Goal: Navigation & Orientation: Find specific page/section

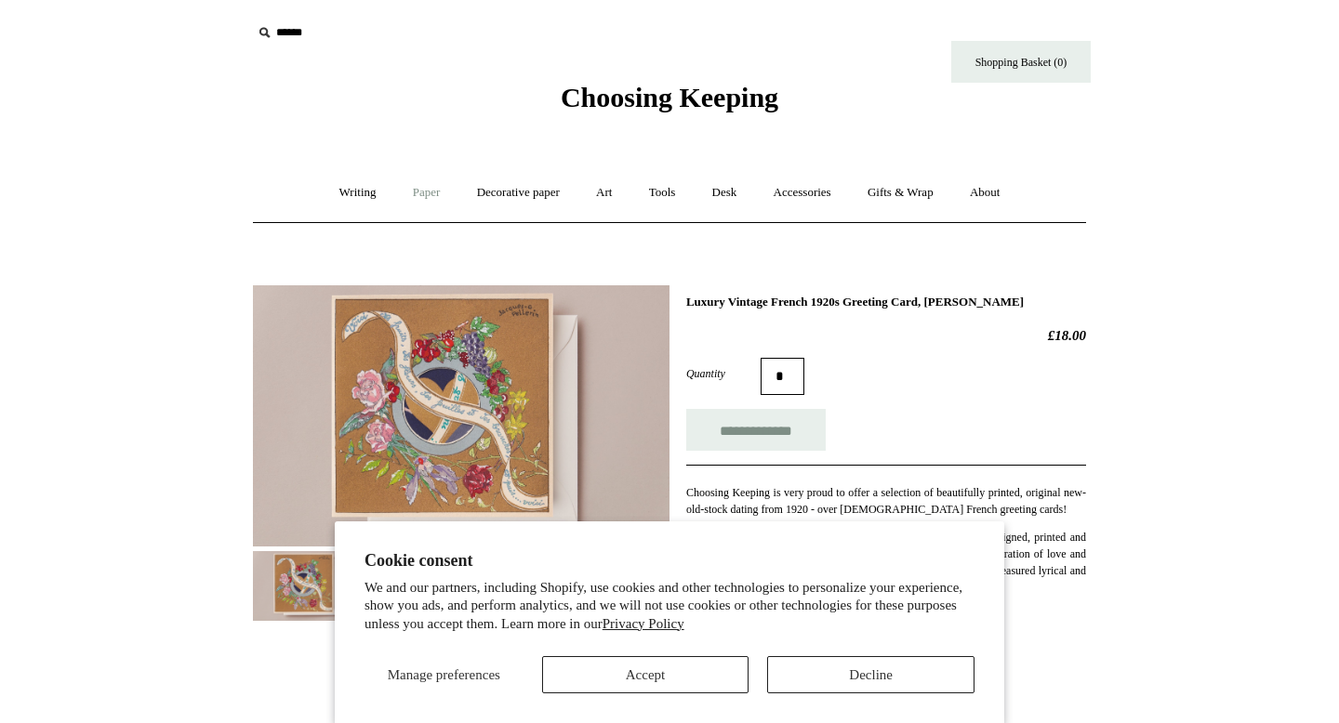
click at [411, 199] on link "Paper +" at bounding box center [426, 192] width 61 height 49
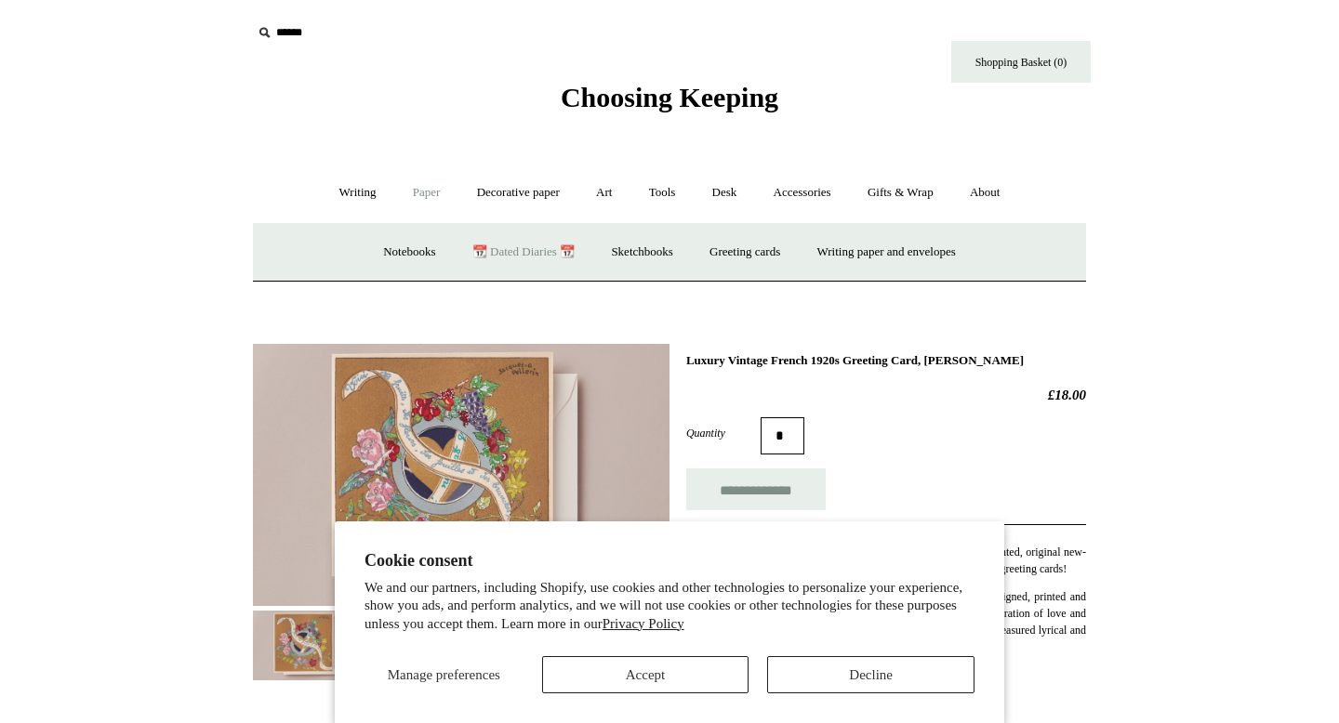
click at [494, 257] on link "📆 Dated Diaries 📆" at bounding box center [524, 252] width 136 height 49
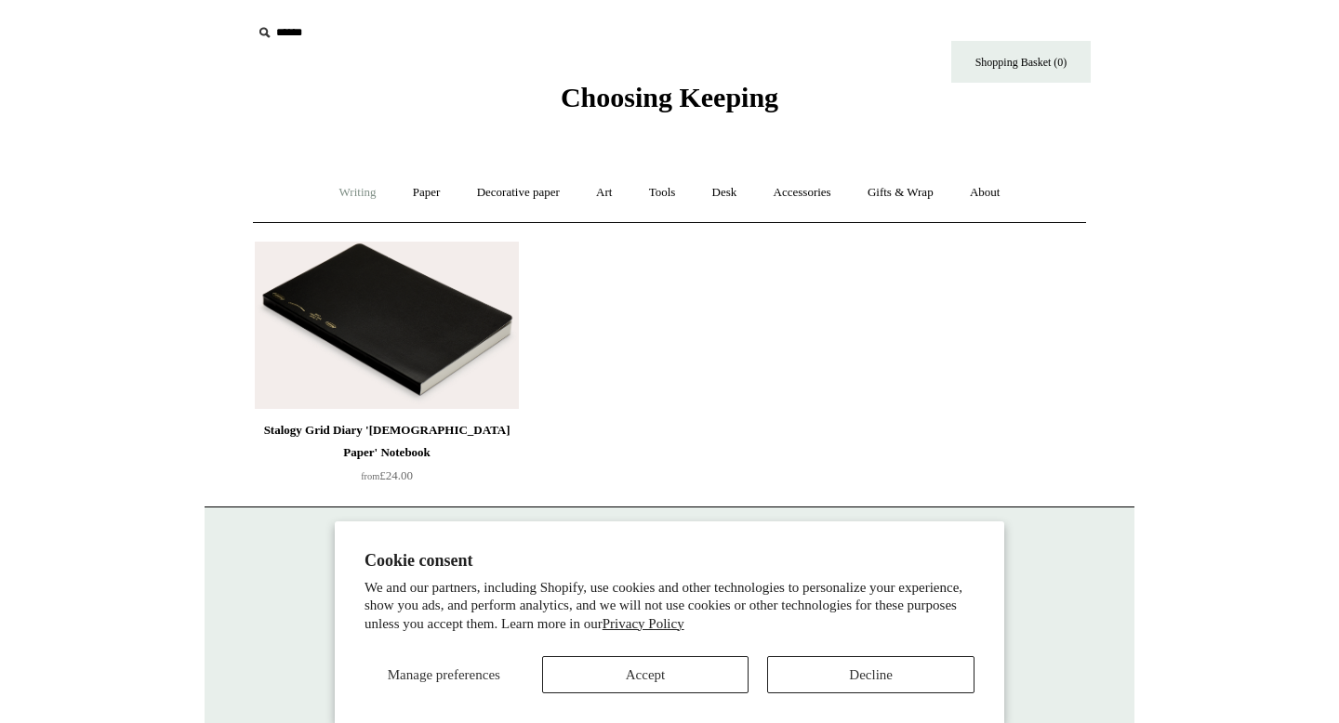
click at [363, 187] on link "Writing +" at bounding box center [358, 192] width 71 height 49
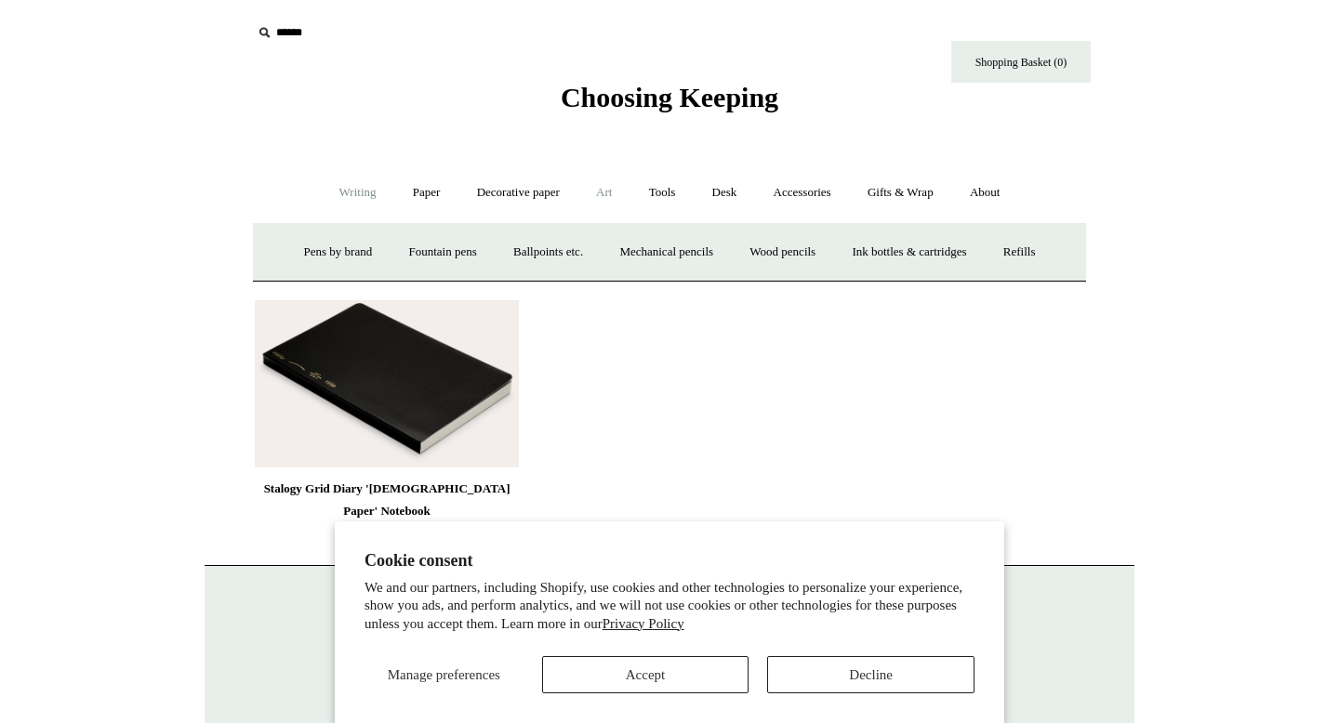
click at [608, 196] on link "Art +" at bounding box center [603, 192] width 49 height 49
